Goal: Information Seeking & Learning: Learn about a topic

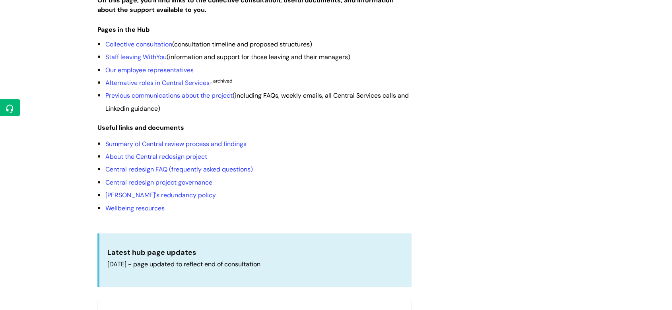
scroll to position [176, 0]
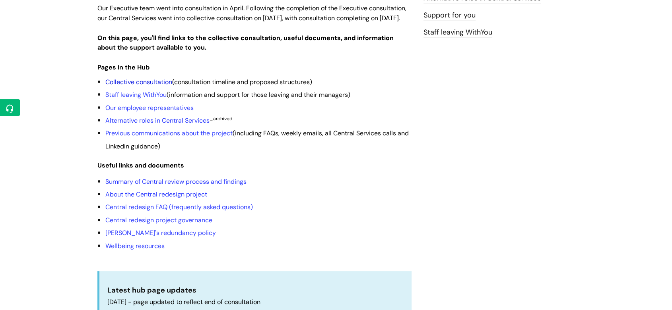
click at [153, 86] on link "Collective consultation" at bounding box center [138, 82] width 67 height 8
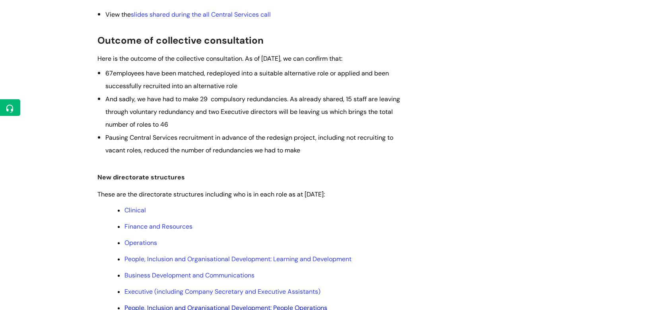
scroll to position [309, 0]
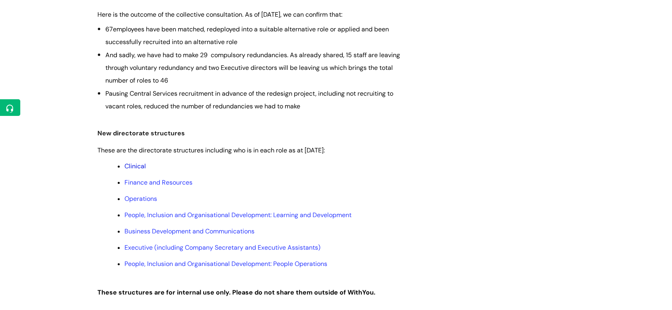
click at [139, 167] on link "Clinical" at bounding box center [134, 166] width 21 height 8
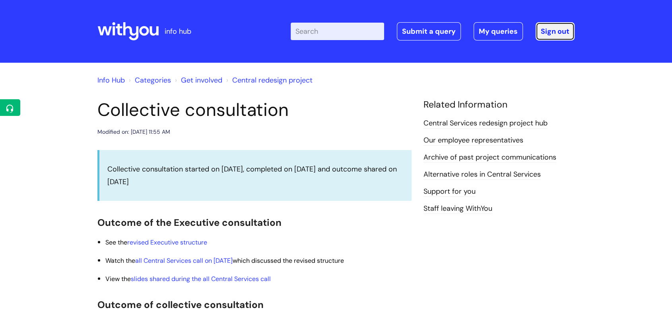
click at [560, 29] on link "Sign out" at bounding box center [554, 31] width 39 height 18
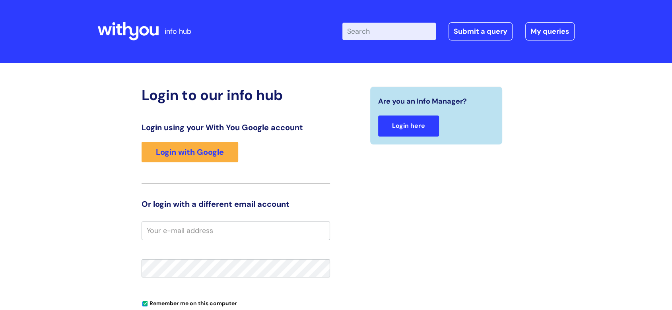
click at [415, 129] on link "Login here" at bounding box center [408, 126] width 61 height 21
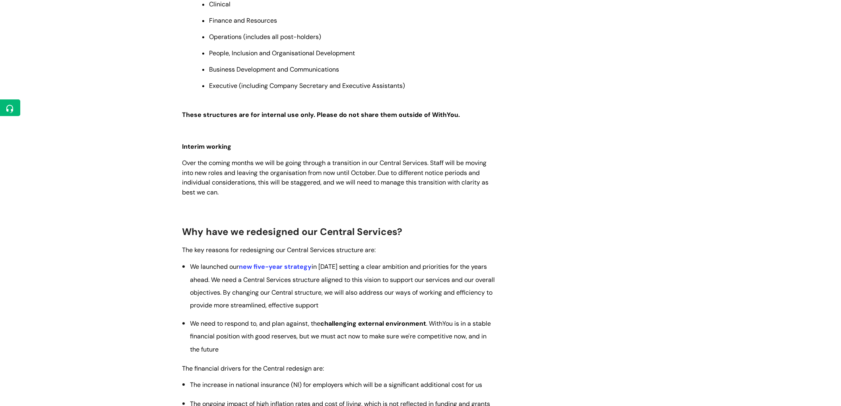
scroll to position [750, 0]
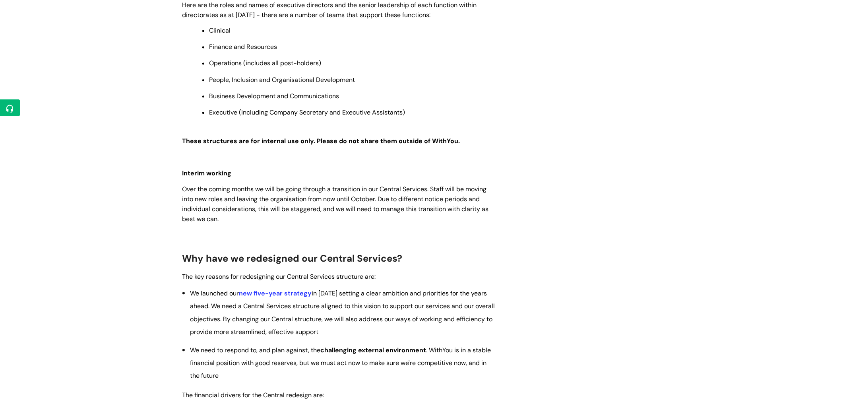
scroll to position [662, 0]
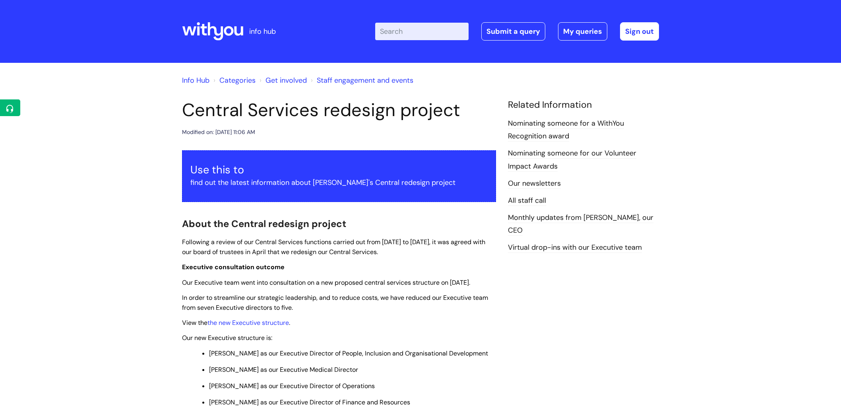
scroll to position [662, 0]
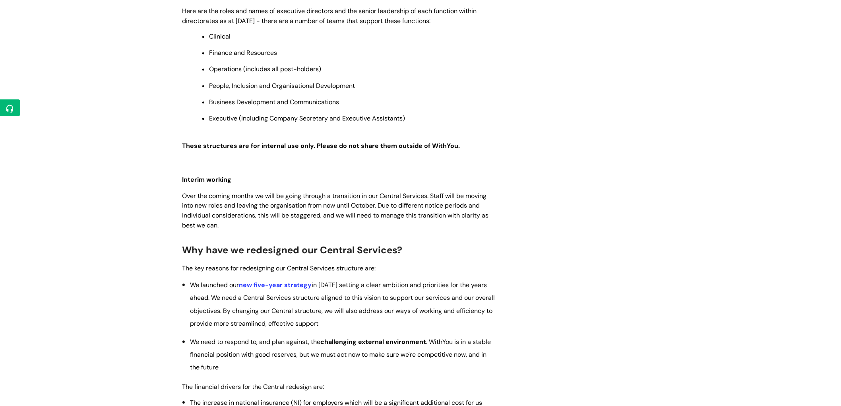
scroll to position [706, 0]
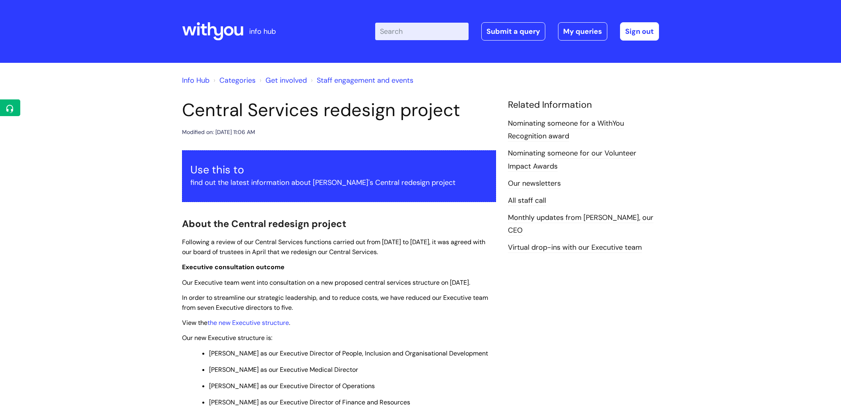
scroll to position [706, 0]
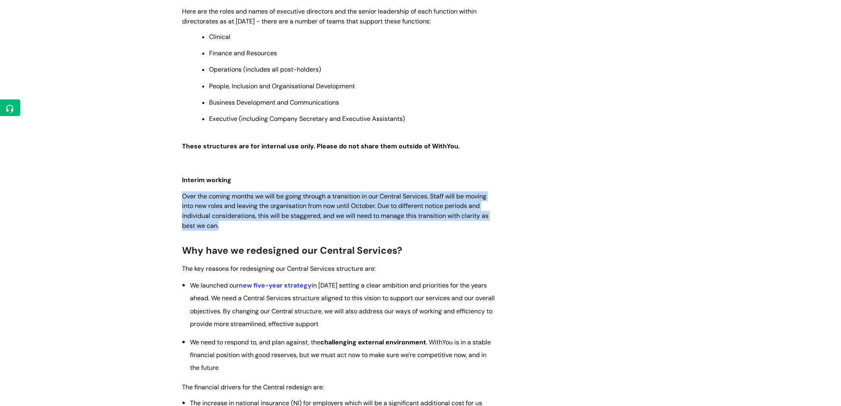
drag, startPoint x: 223, startPoint y: 236, endPoint x: 181, endPoint y: 207, distance: 50.8
click at [181, 207] on div "Central Services redesign project Modified on: Mon, 1 Sep, 2025 at 11:06 AM Use…" at bounding box center [339, 191] width 326 height 1597
copy span "Over the coming months we will be going through a transition in our Central Ser…"
click at [228, 227] on span "Over the coming months we will be going through a transition in our Central Ser…" at bounding box center [335, 211] width 306 height 38
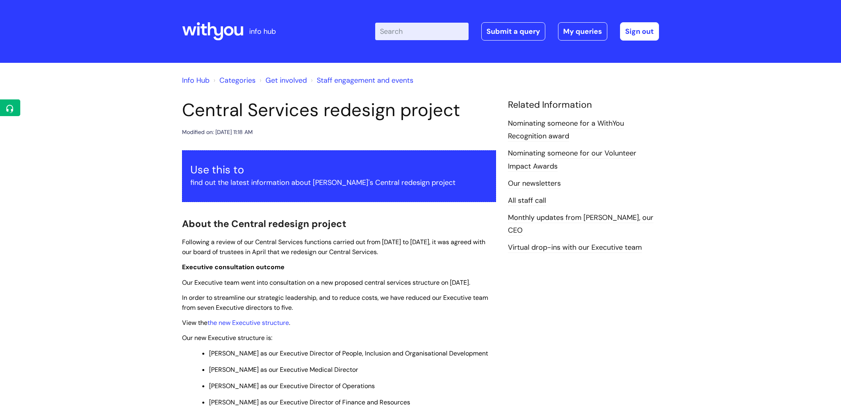
scroll to position [706, 0]
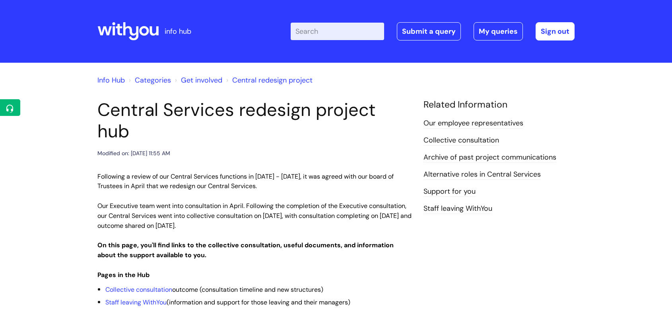
scroll to position [176, 0]
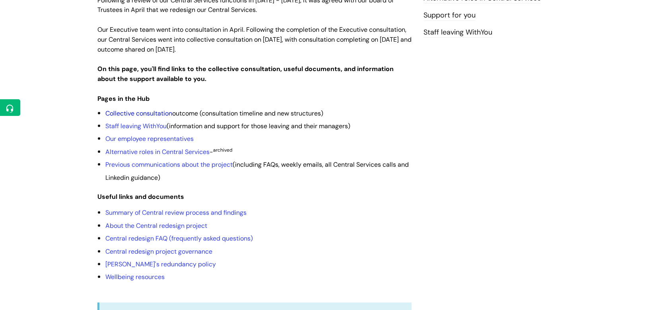
click at [142, 109] on link "Collective consultation" at bounding box center [138, 113] width 67 height 8
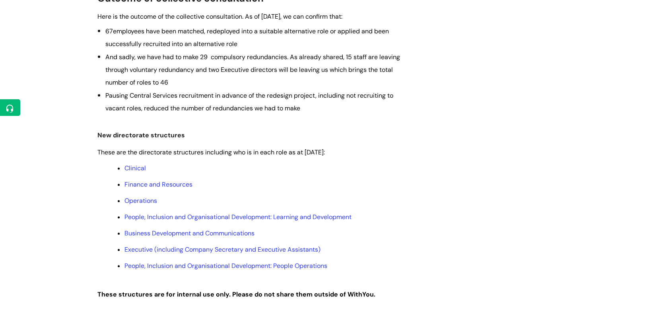
scroll to position [309, 0]
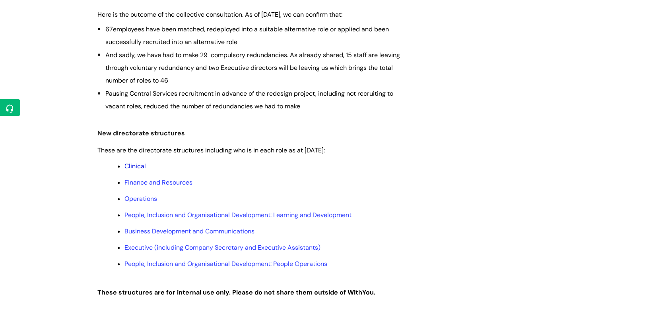
click at [139, 167] on link "Clinical" at bounding box center [134, 166] width 21 height 8
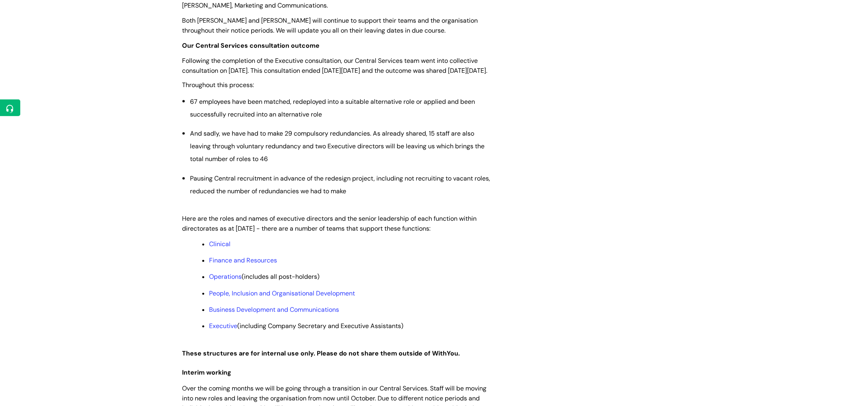
scroll to position [442, 0]
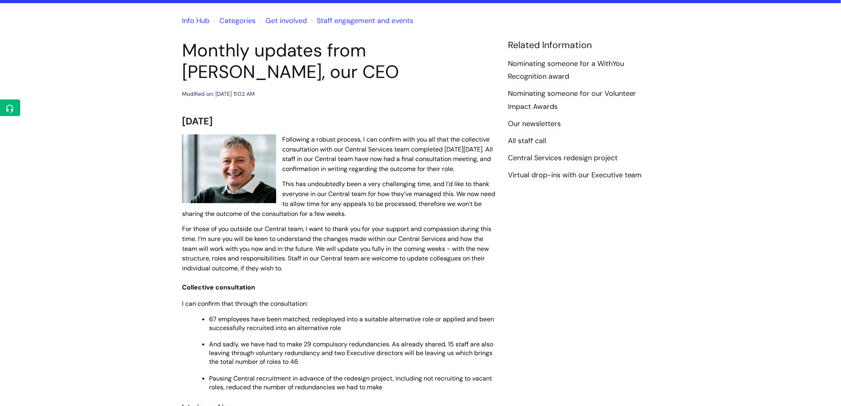
scroll to position [44, 0]
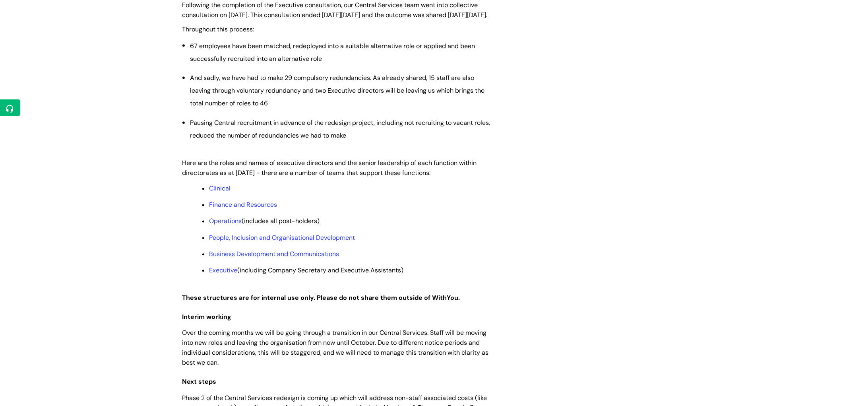
scroll to position [574, 0]
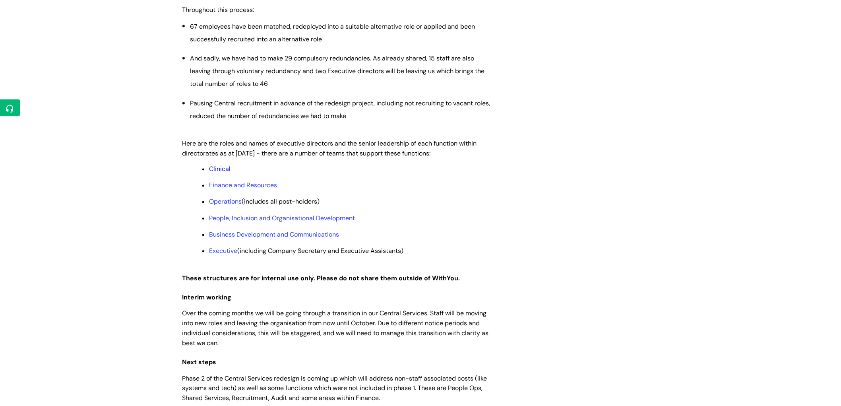
drag, startPoint x: 409, startPoint y: 261, endPoint x: 211, endPoint y: 180, distance: 214.0
click at [211, 180] on ul "Clinical Finance and Resources Operations (includes all post-holders) People, I…" at bounding box center [343, 215] width 306 height 103
copy ul "Clinical Finance and Resources Operations (includes all post-holders) People, I…"
click at [342, 188] on ul "Clinical Finance and Resources Operations (includes all post-holders) People, I…" at bounding box center [343, 215] width 306 height 103
click at [312, 156] on span "Here are the roles and names of executive directors and the senior leadership o…" at bounding box center [329, 148] width 294 height 18
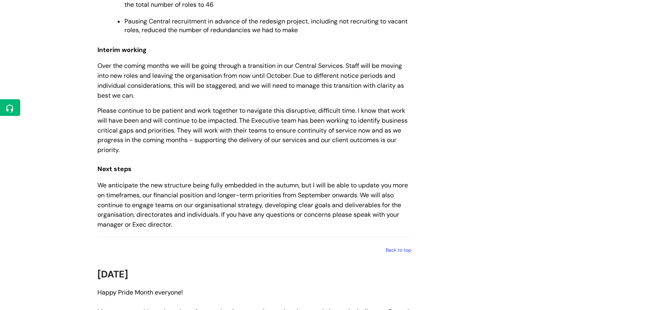
scroll to position [442, 0]
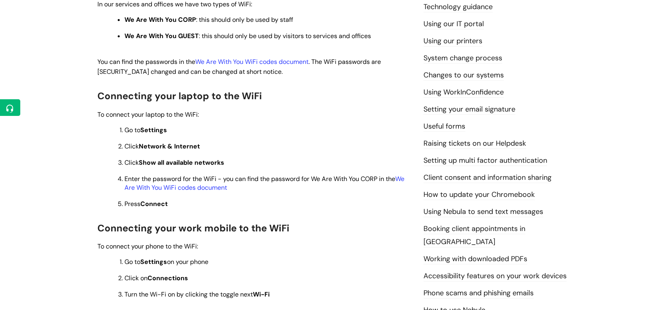
scroll to position [176, 0]
